Goal: Task Accomplishment & Management: Manage account settings

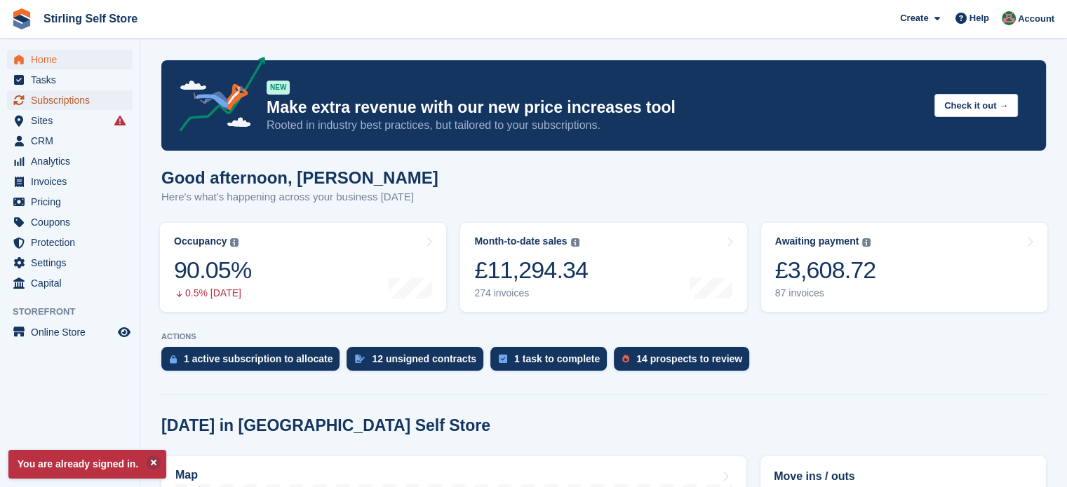
click at [56, 99] on span "Subscriptions" at bounding box center [73, 100] width 84 height 20
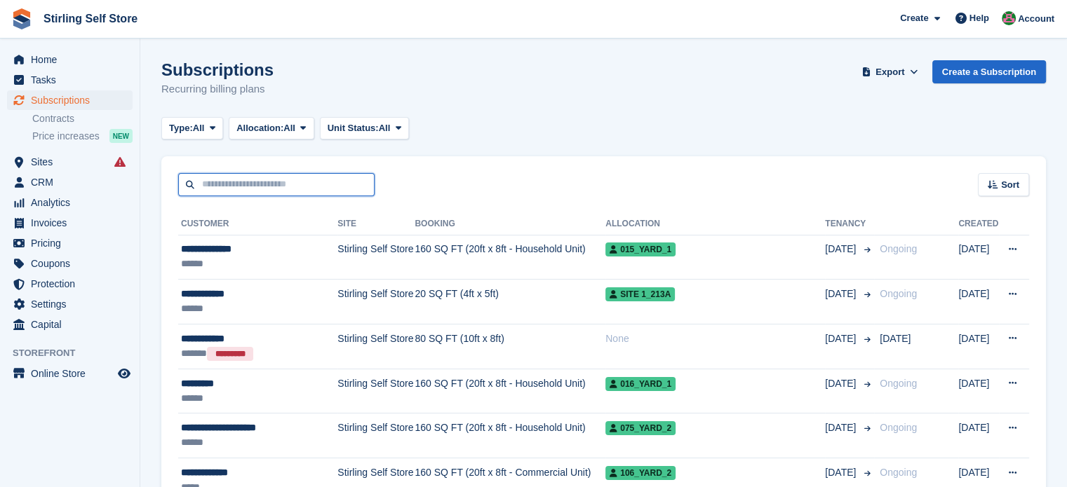
click at [203, 178] on input "text" at bounding box center [276, 184] width 196 height 23
type input "****"
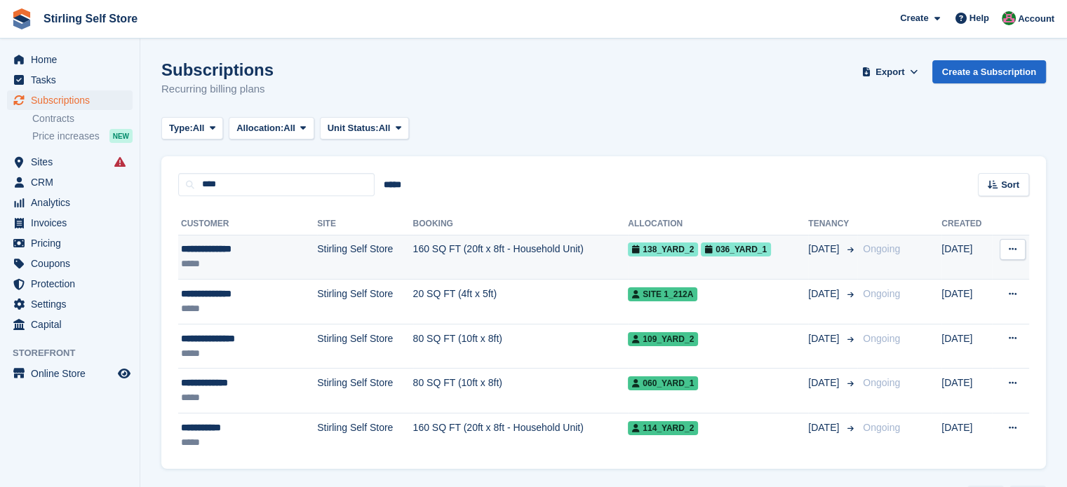
click at [496, 257] on td "160 SQ FT (20ft x 8ft - Household Unit)" at bounding box center [520, 257] width 215 height 45
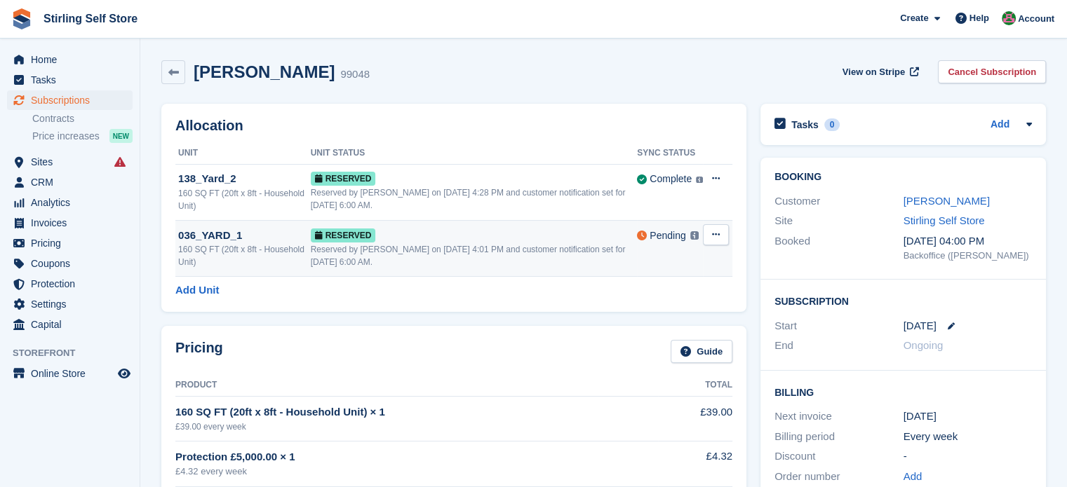
click at [719, 232] on icon at bounding box center [716, 234] width 8 height 9
click at [659, 272] on div "Grant Early Access Deallocate" at bounding box center [661, 277] width 135 height 61
click at [642, 259] on p "Grant Early Access" at bounding box center [661, 262] width 122 height 18
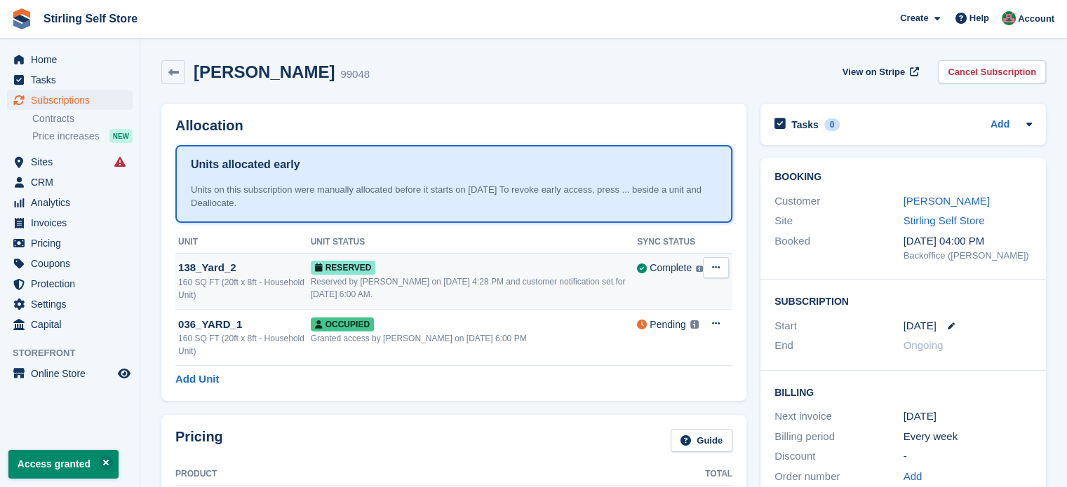
click at [717, 269] on icon at bounding box center [716, 267] width 8 height 9
click at [651, 290] on div "Last synced at 13 Aug, 1:52 PM Learn more →" at bounding box center [610, 268] width 153 height 50
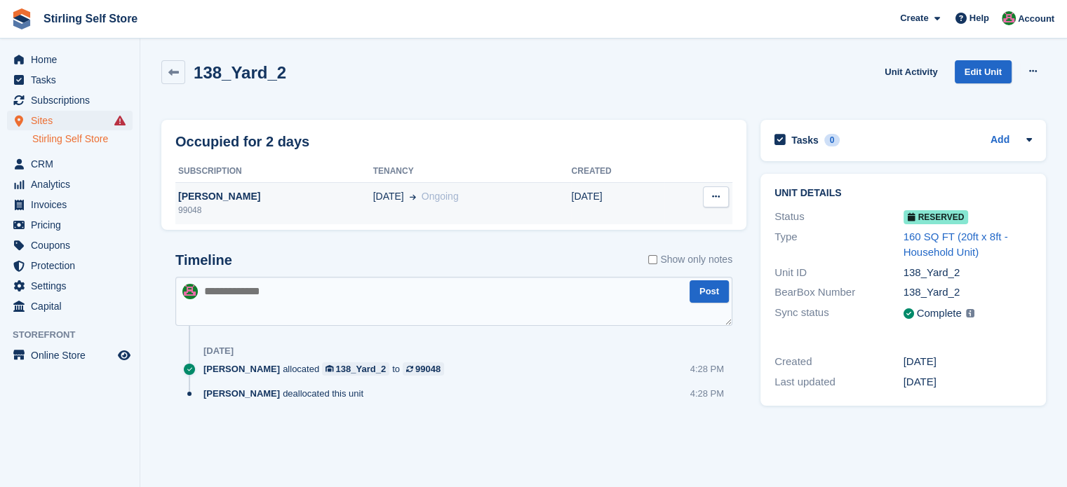
click at [440, 198] on span "Ongoing" at bounding box center [439, 196] width 37 height 11
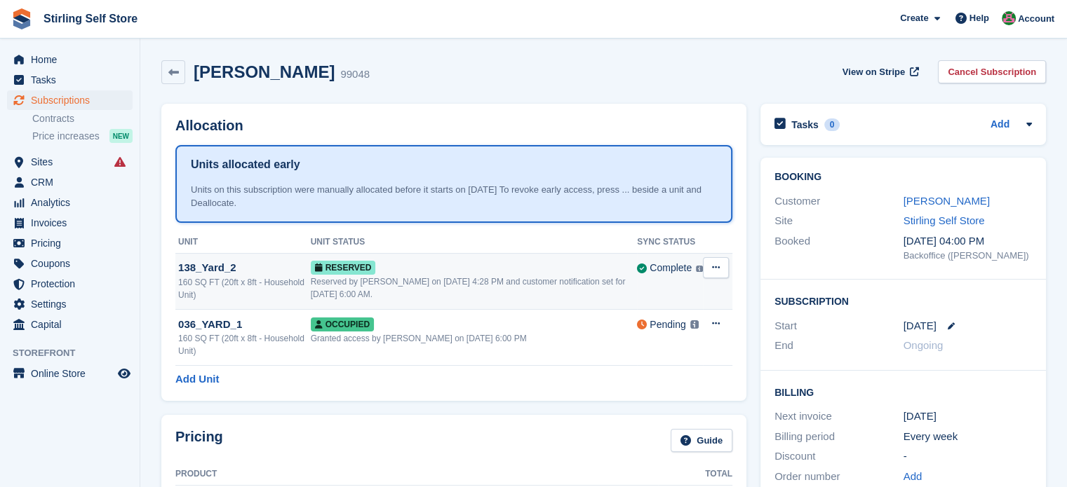
click at [716, 267] on icon at bounding box center [716, 267] width 8 height 9
click at [644, 301] on p "Grant Early Access" at bounding box center [661, 295] width 122 height 18
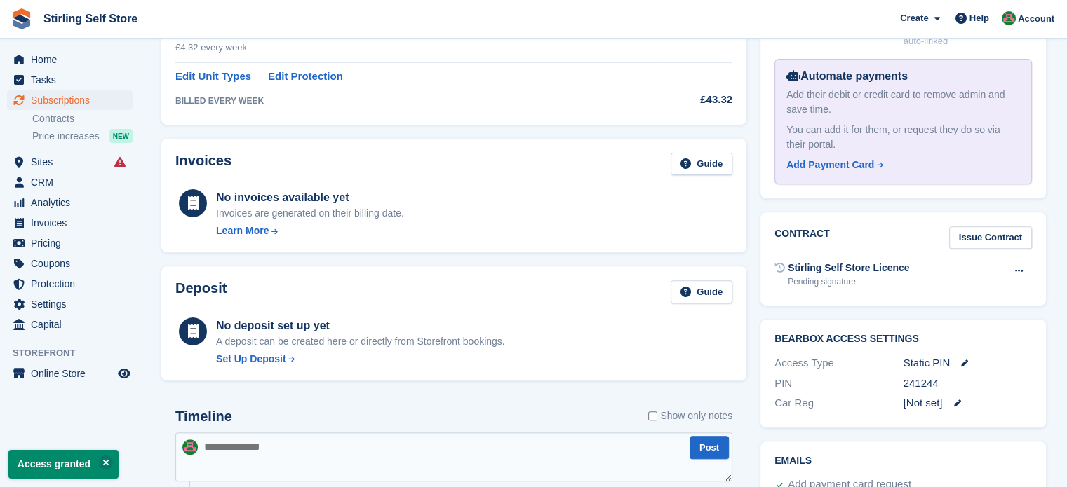
scroll to position [505, 0]
